Goal: Task Accomplishment & Management: Manage account settings

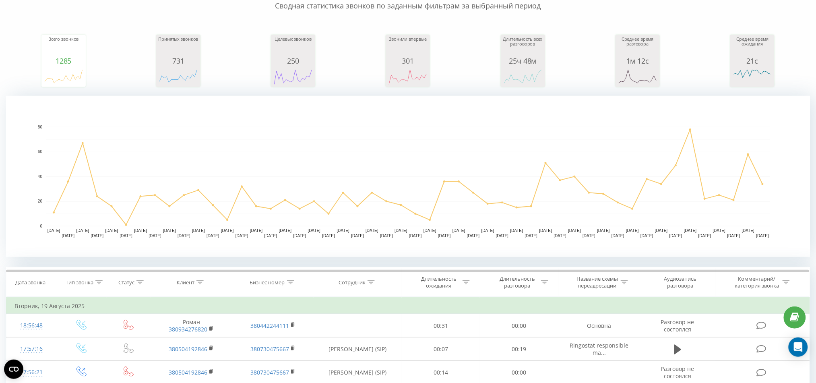
scroll to position [214, 0]
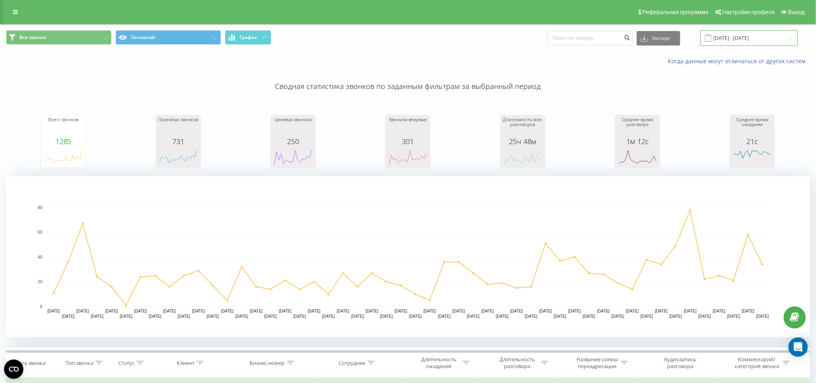
click at [746, 39] on input "01.07.2025 - 19.08.2025" at bounding box center [748, 38] width 97 height 16
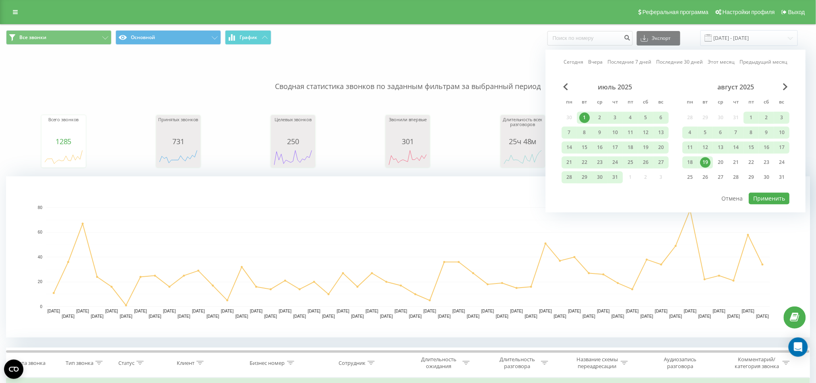
click at [736, 154] on div "август 2025 пн вт ср чт пт сб вс 28 29 30 31 1 2 3 4 5 6 7 8 9 10 11 12 13 14 1…" at bounding box center [735, 134] width 107 height 103
click at [733, 159] on div "21" at bounding box center [735, 162] width 10 height 10
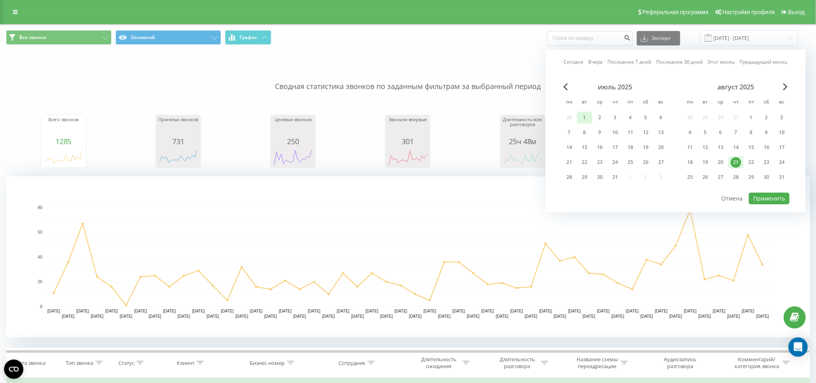
click at [585, 116] on div "1" at bounding box center [584, 117] width 10 height 10
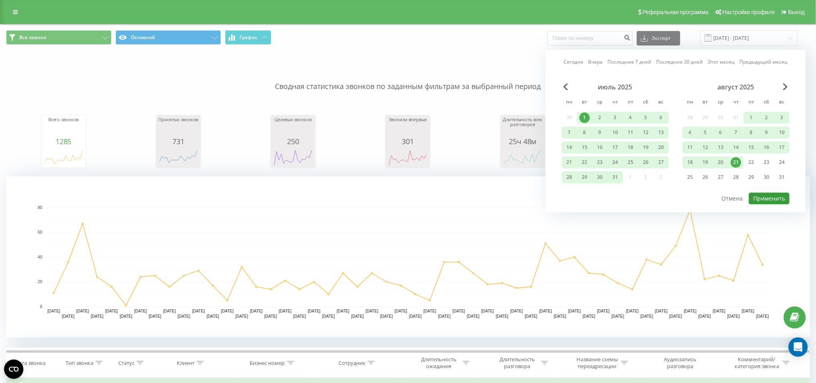
click at [766, 194] on button "Применить" at bounding box center [768, 198] width 41 height 12
type input "[DATE] - [DATE]"
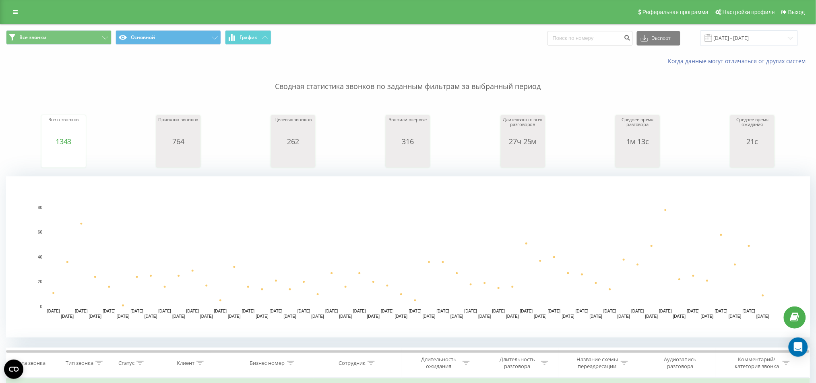
scroll to position [214, 0]
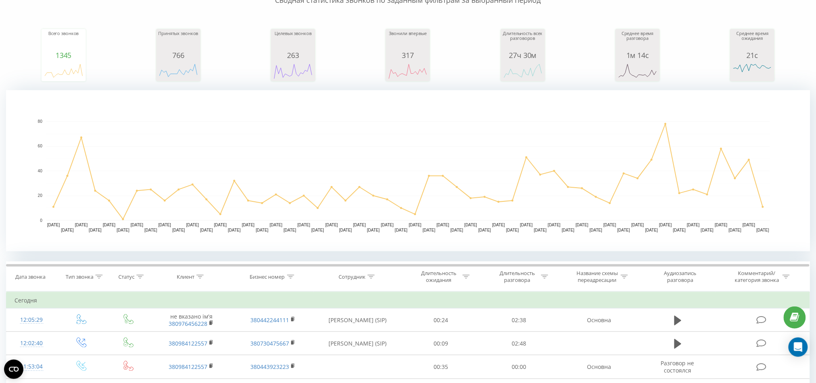
scroll to position [161, 0]
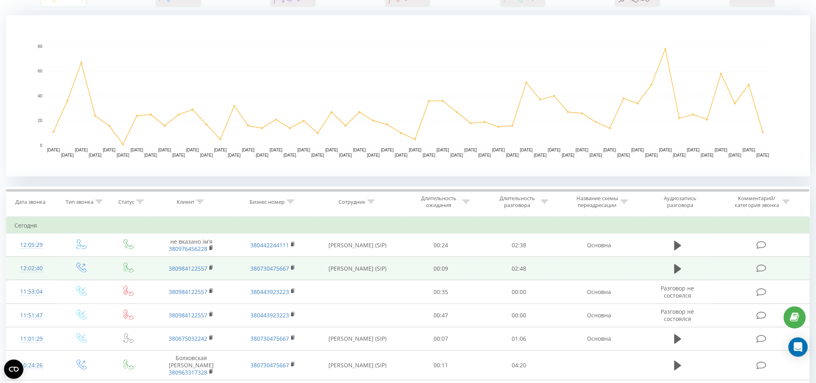
click at [757, 266] on icon at bounding box center [761, 268] width 10 height 8
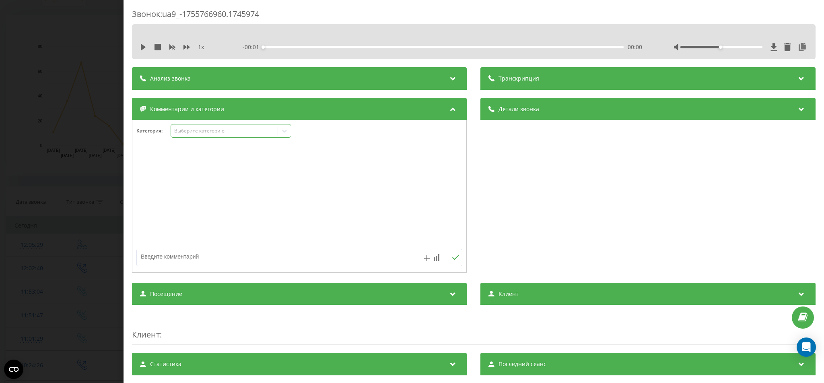
click at [193, 126] on div "Выберите категорию" at bounding box center [231, 131] width 121 height 14
click at [207, 160] on div "Консультация" at bounding box center [231, 158] width 120 height 13
click at [72, 138] on div "Звонок : ua9_-1755766960.1745974 1 x - 02:49 00:00 00:00 Транскрипция Для анали…" at bounding box center [412, 191] width 824 height 383
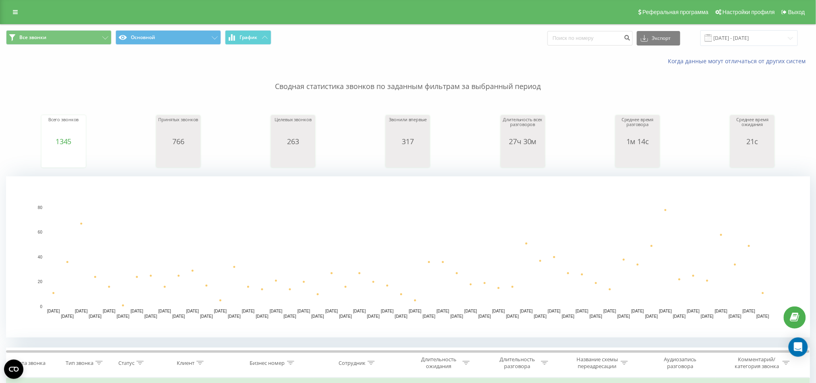
scroll to position [214, 0]
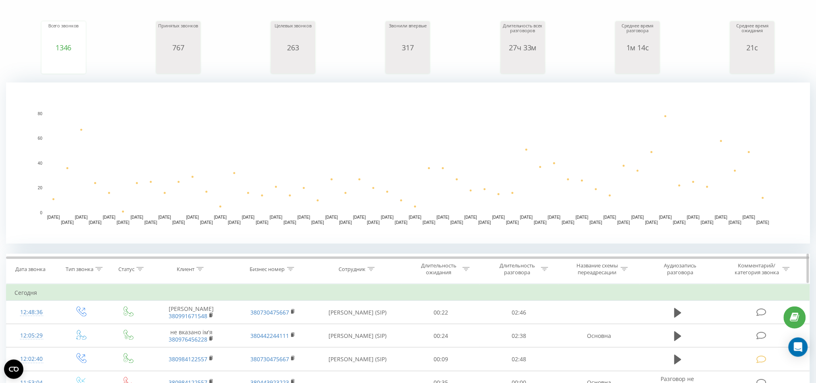
scroll to position [161, 0]
